Goal: Information Seeking & Learning: Learn about a topic

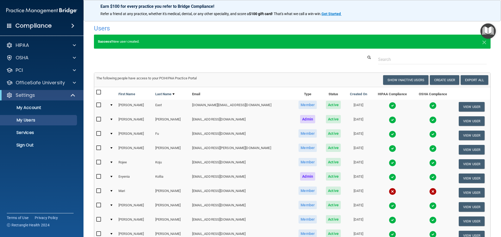
select select "20"
click at [16, 57] on p "OSHA" at bounding box center [22, 58] width 13 height 6
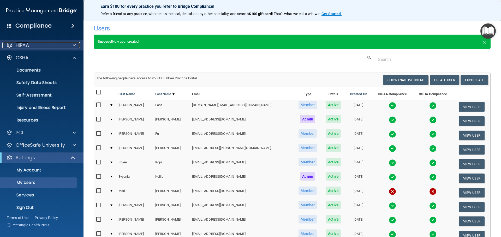
click at [23, 48] on p "HIPAA" at bounding box center [22, 45] width 13 height 6
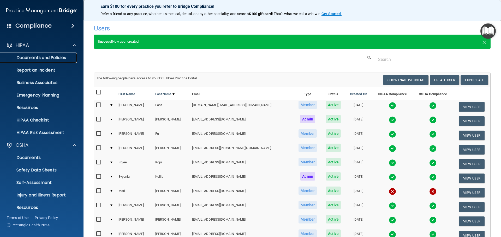
click at [23, 55] on p "Documents and Policies" at bounding box center [38, 57] width 71 height 5
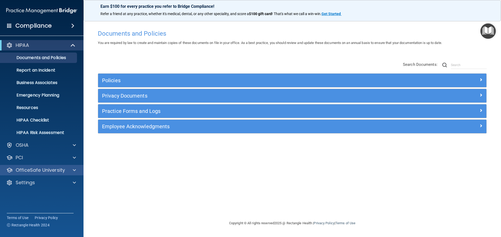
drag, startPoint x: 40, startPoint y: 174, endPoint x: 47, endPoint y: 169, distance: 8.8
click at [40, 173] on div "OfficeSafe University" at bounding box center [42, 170] width 84 height 10
click at [58, 170] on p "OfficeSafe University" at bounding box center [40, 170] width 49 height 6
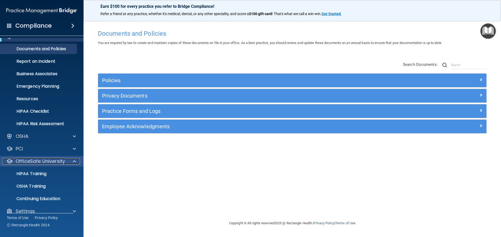
scroll to position [16, 0]
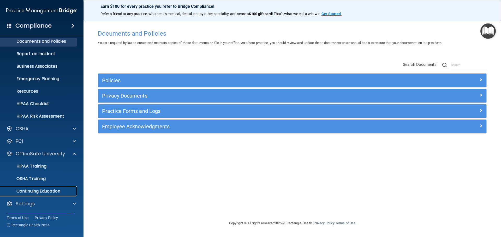
click at [59, 190] on p "Continuing Education" at bounding box center [38, 191] width 71 height 5
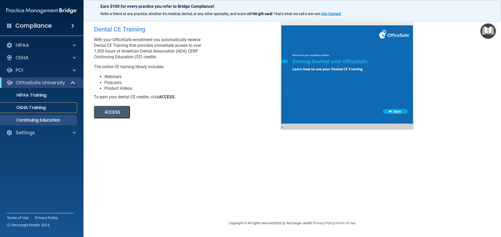
click at [31, 107] on p "OSHA Training" at bounding box center [24, 107] width 42 height 5
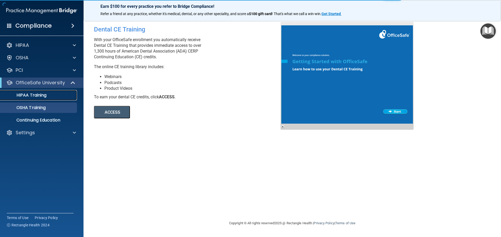
click at [32, 97] on p "HIPAA Training" at bounding box center [24, 95] width 43 height 5
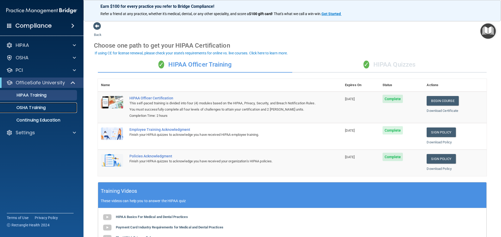
click at [40, 106] on p "OSHA Training" at bounding box center [24, 107] width 42 height 5
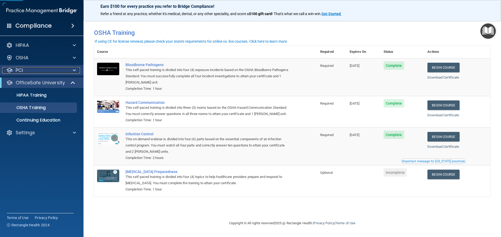
click at [75, 72] on span at bounding box center [74, 70] width 3 height 6
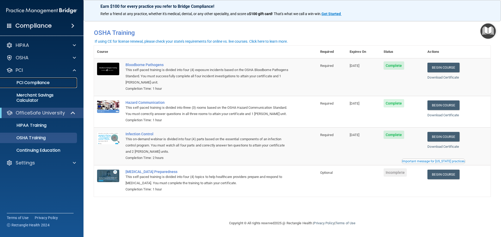
click at [47, 83] on p "PCI Compliance" at bounding box center [38, 82] width 71 height 5
